Goal: Task Accomplishment & Management: Complete application form

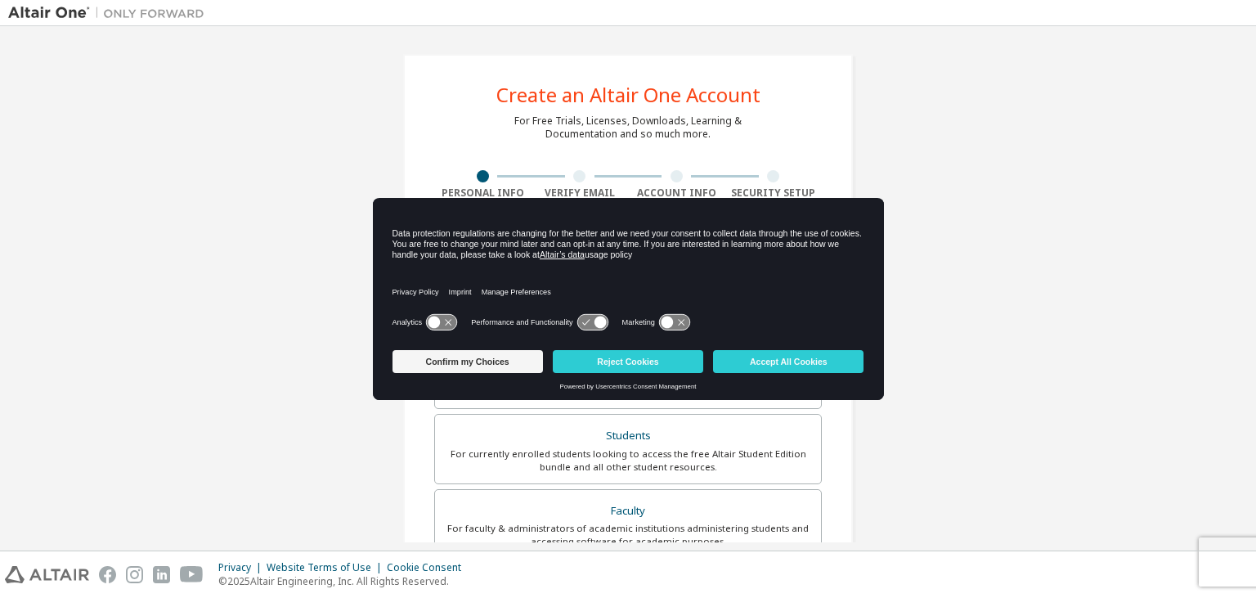
click at [780, 348] on div "Confirm my Choices Reject Cookies Accept All Cookies" at bounding box center [628, 362] width 472 height 39
click at [786, 364] on button "Accept All Cookies" at bounding box center [788, 361] width 150 height 23
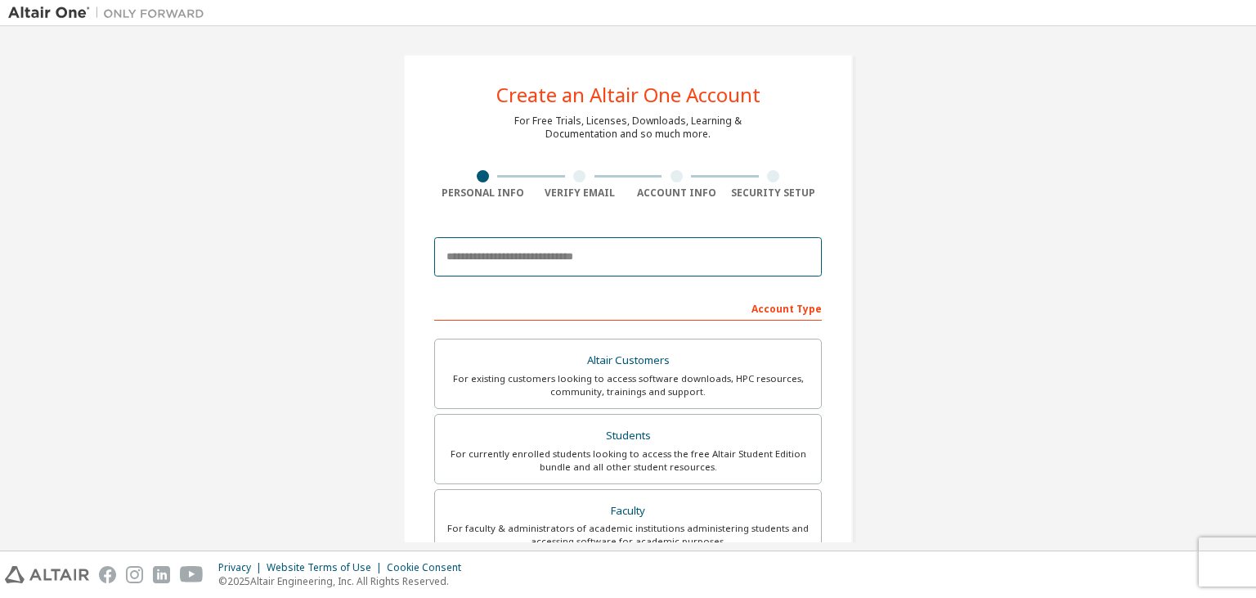
click at [656, 250] on input "email" at bounding box center [628, 256] width 388 height 39
type input "**********"
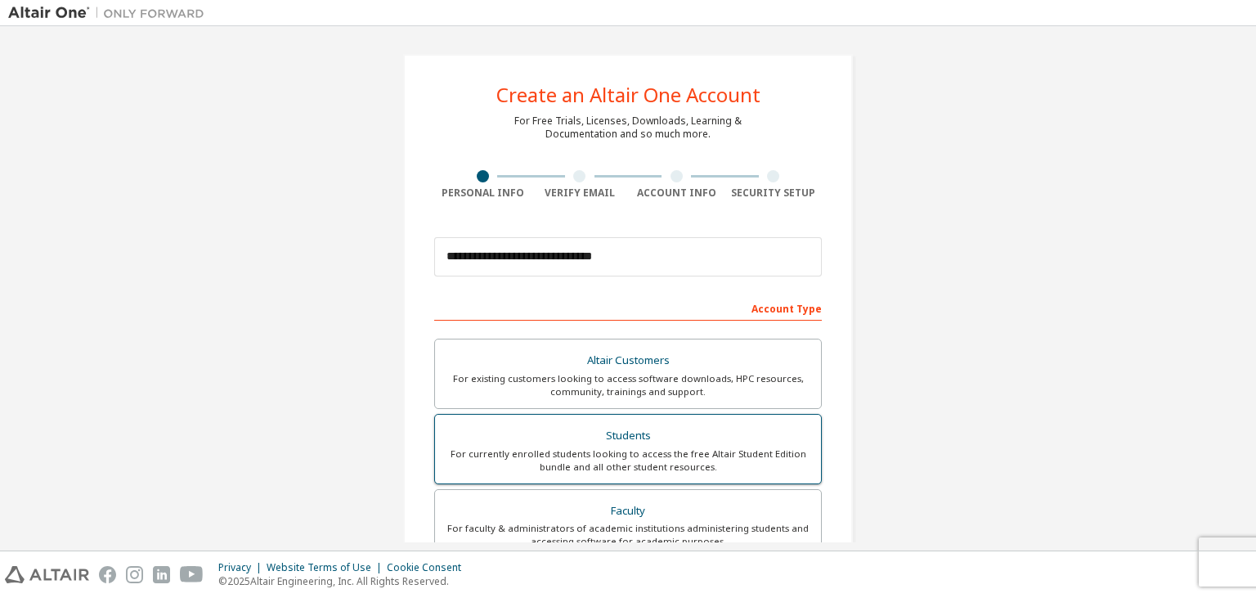
click at [586, 428] on div "Students" at bounding box center [628, 435] width 366 height 23
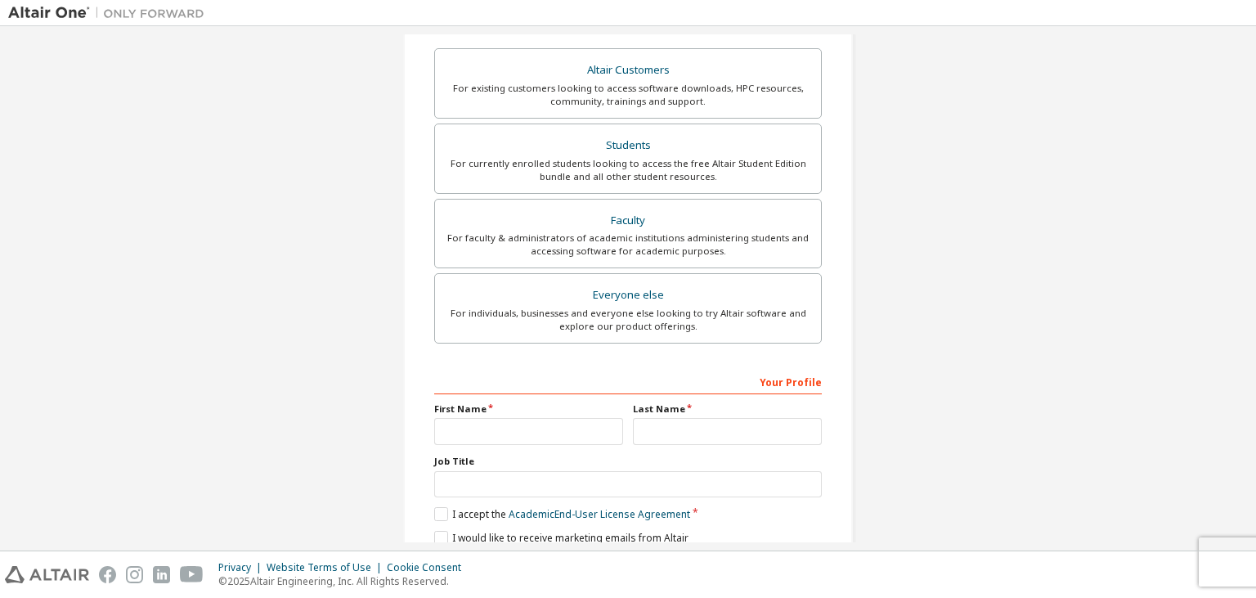
scroll to position [355, 0]
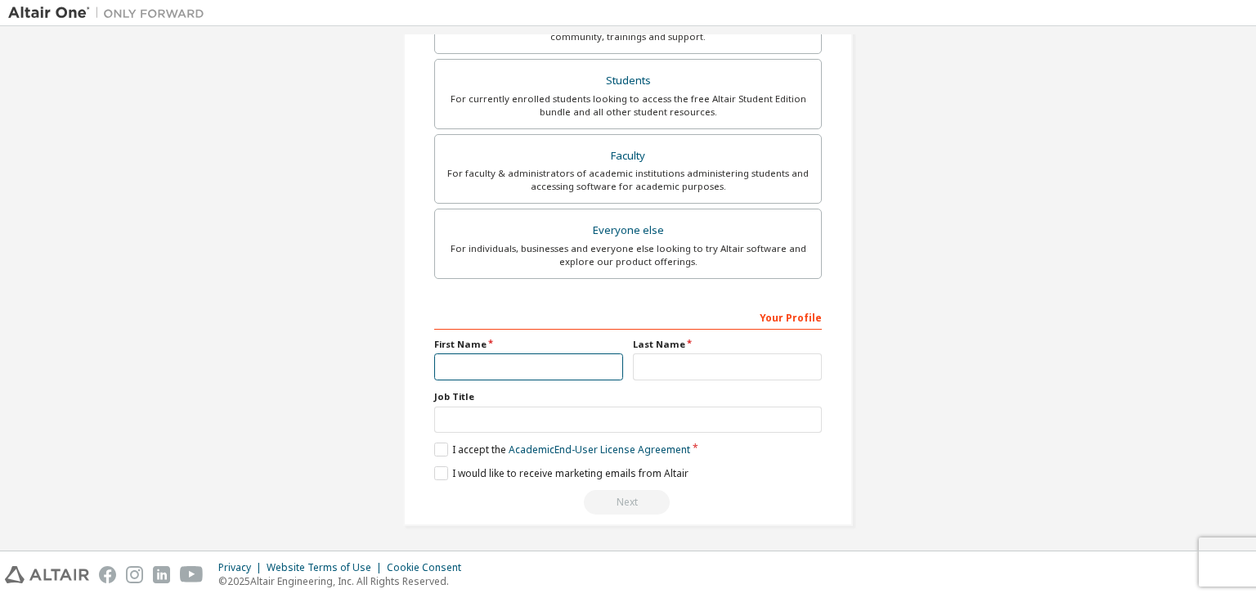
click at [541, 358] on input "text" at bounding box center [528, 366] width 189 height 27
type input "****"
click at [676, 368] on input "text" at bounding box center [727, 366] width 189 height 27
type input "****"
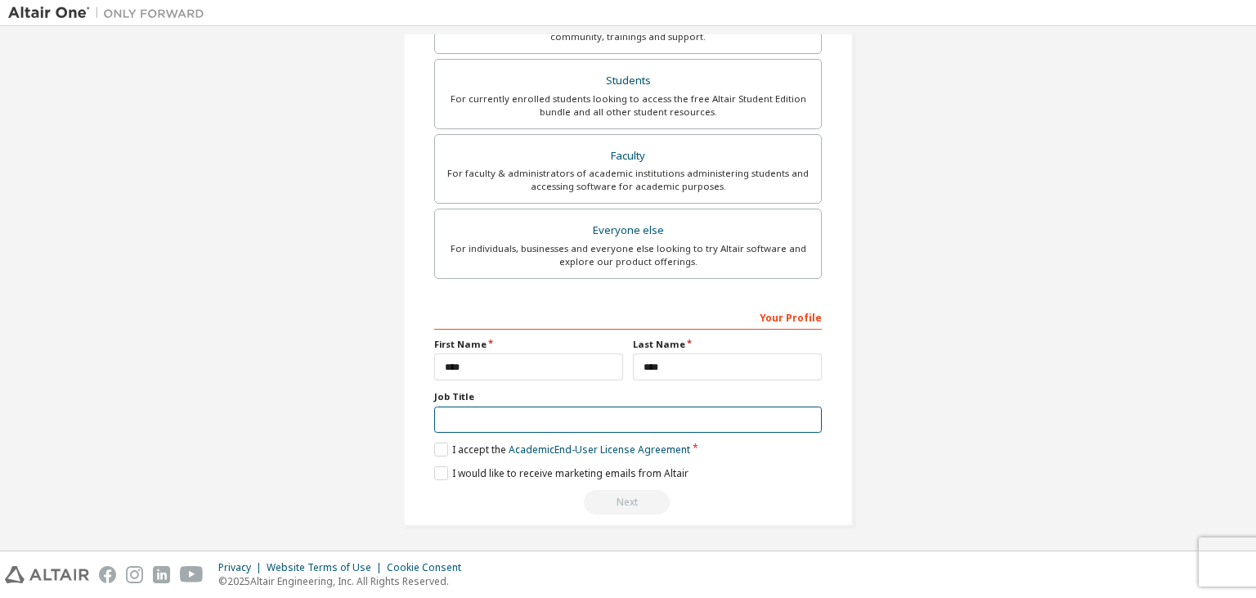
click at [495, 412] on input "text" at bounding box center [628, 419] width 388 height 27
type input "*"
click at [444, 448] on label "I accept the Academic End-User License Agreement" at bounding box center [562, 449] width 256 height 14
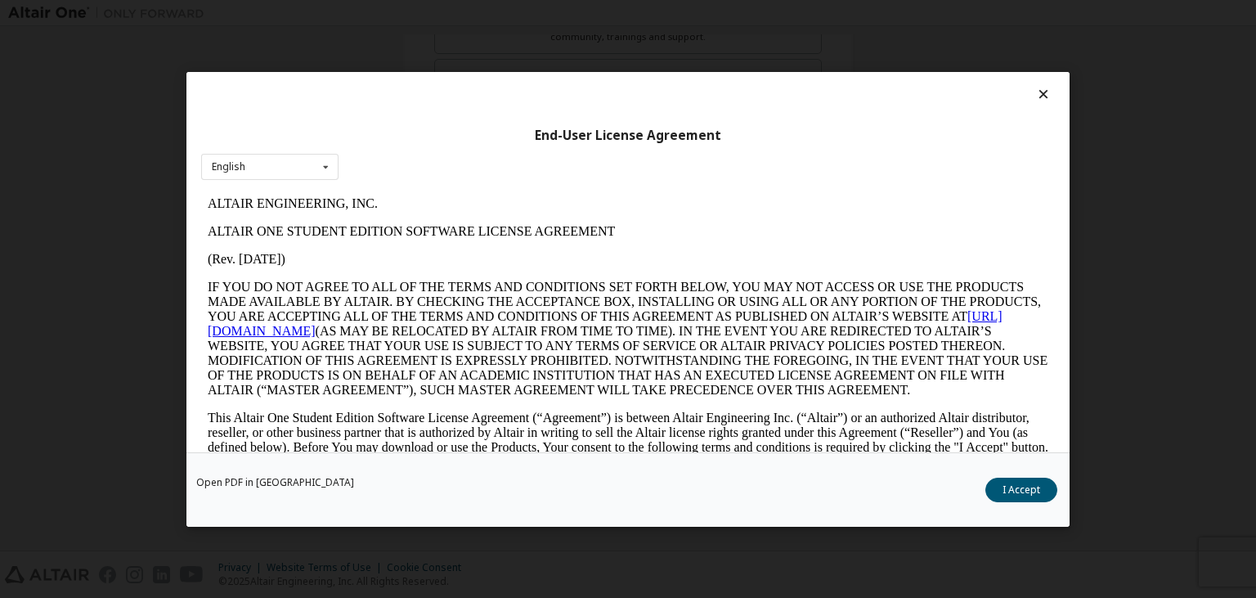
scroll to position [0, 0]
click at [1016, 489] on button "I Accept" at bounding box center [1021, 489] width 72 height 25
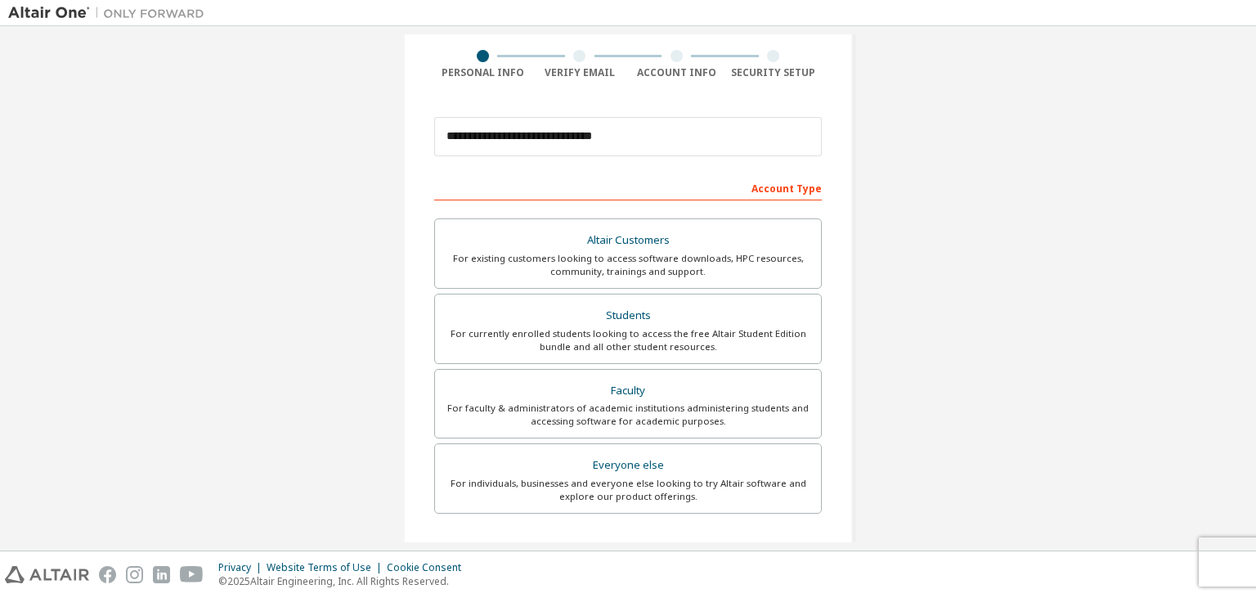
scroll to position [355, 0]
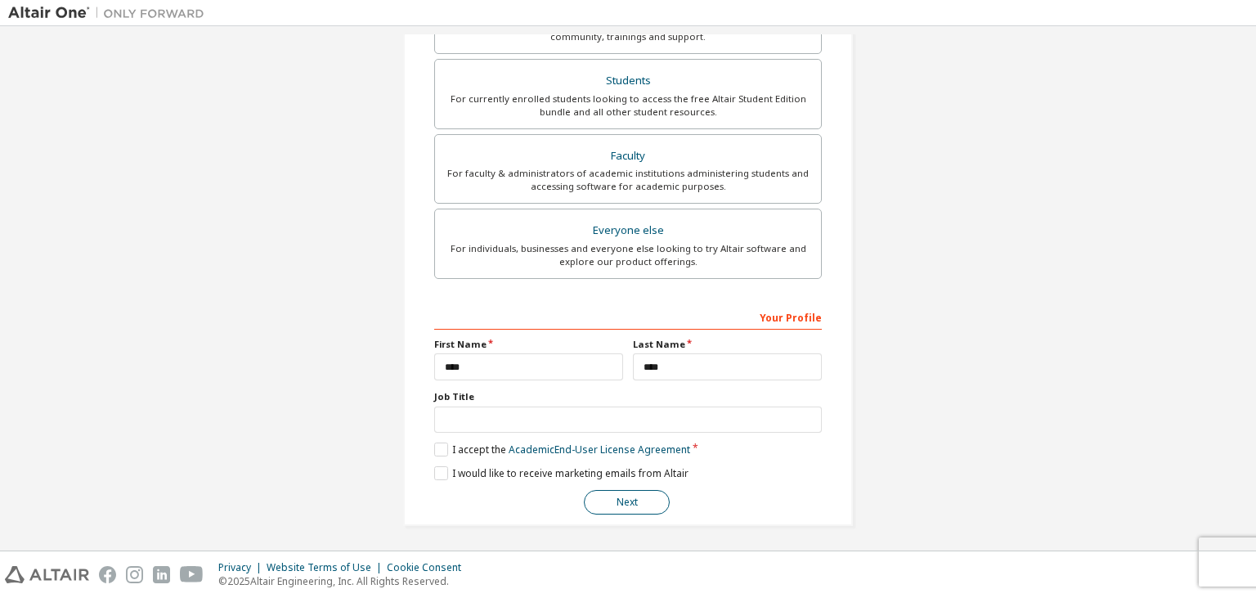
click at [635, 501] on button "Next" at bounding box center [627, 502] width 86 height 25
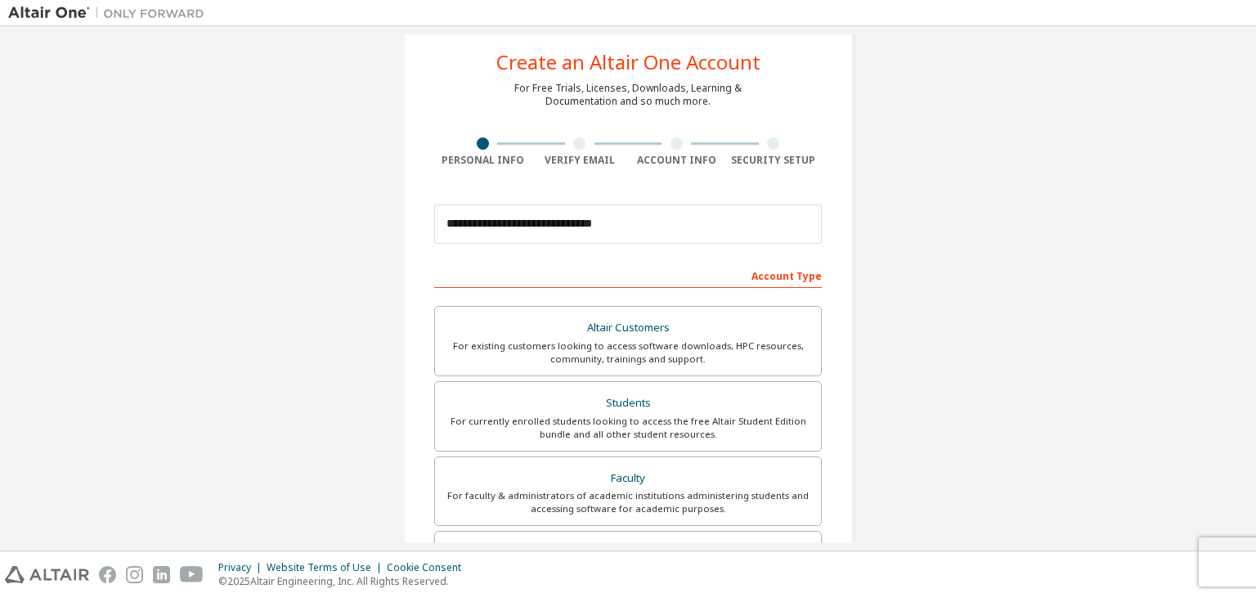
scroll to position [0, 0]
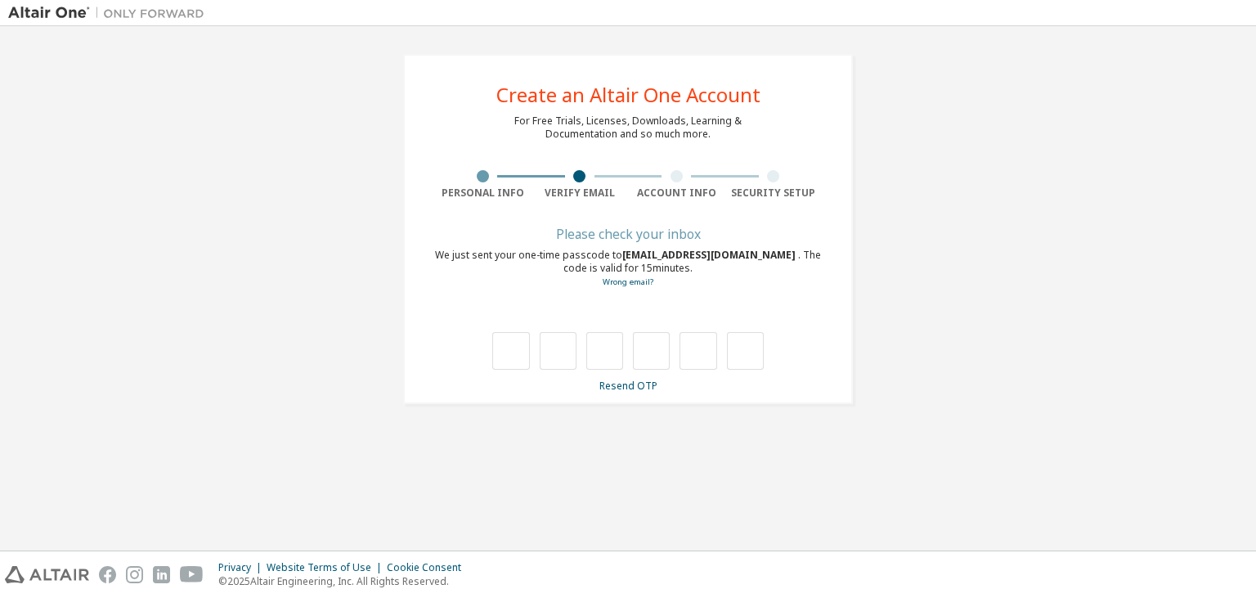
type input "*"
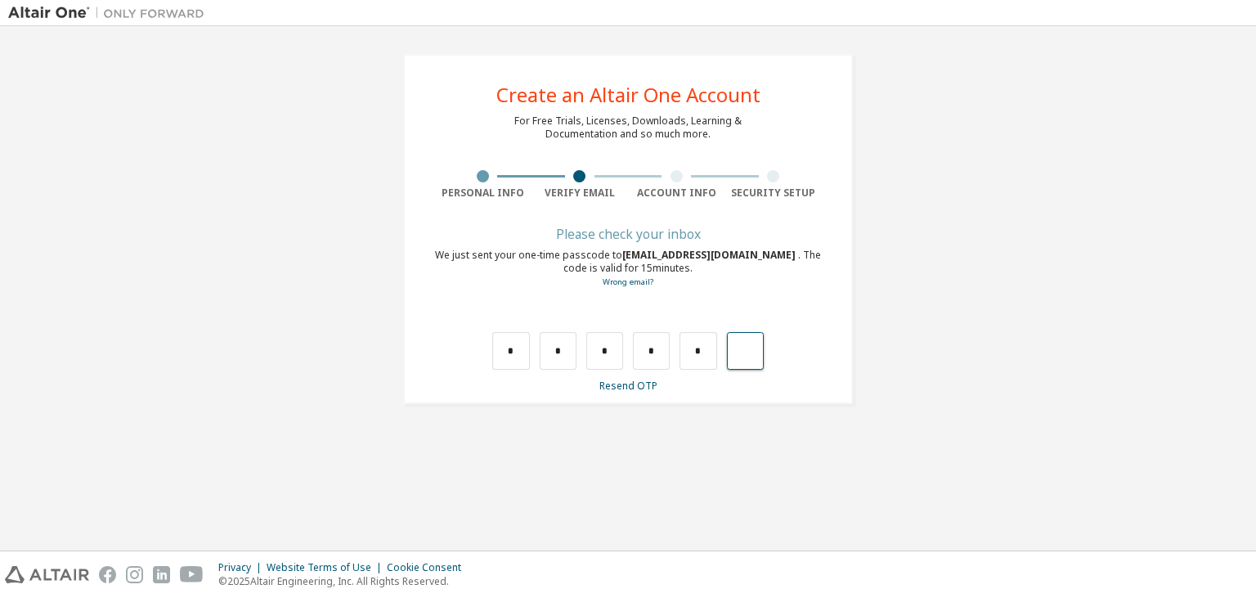
type input "*"
